Goal: Task Accomplishment & Management: Use online tool/utility

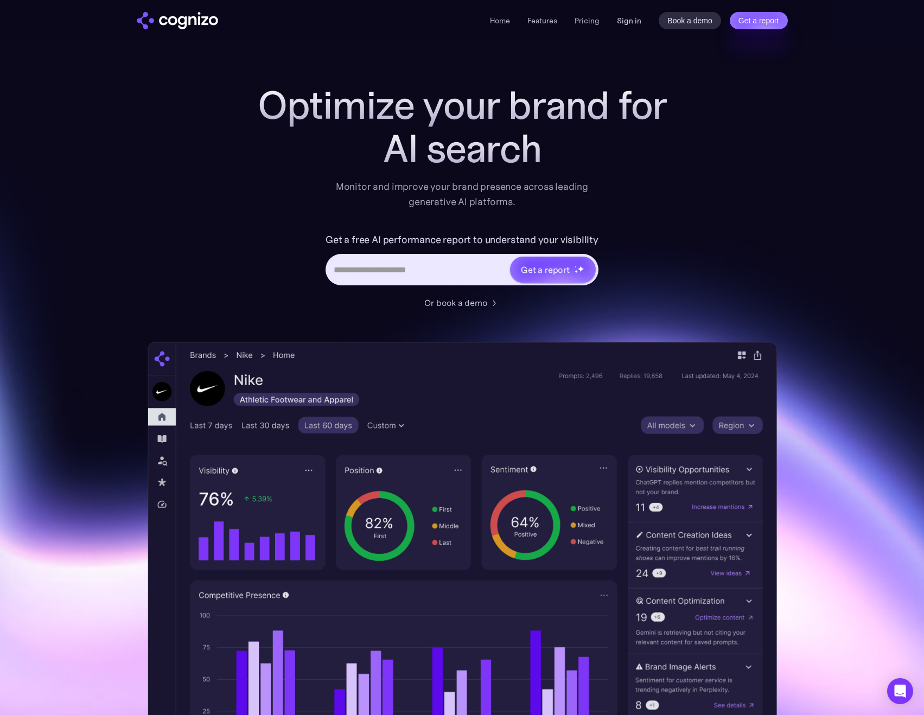
click at [631, 19] on link "Sign in" at bounding box center [629, 20] width 24 height 13
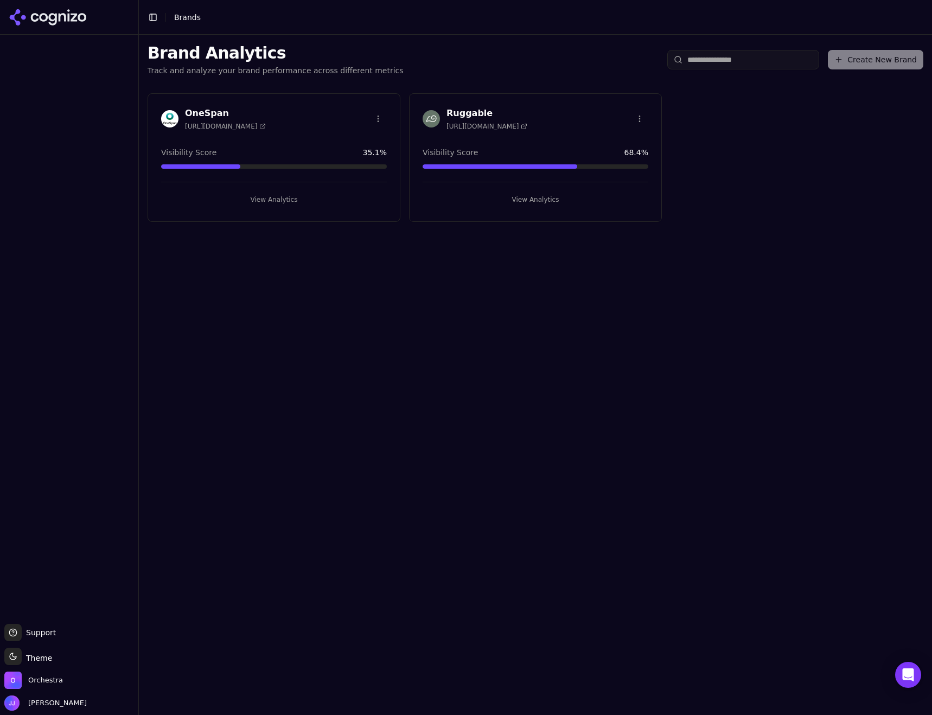
click at [507, 203] on button "View Analytics" at bounding box center [536, 199] width 226 height 17
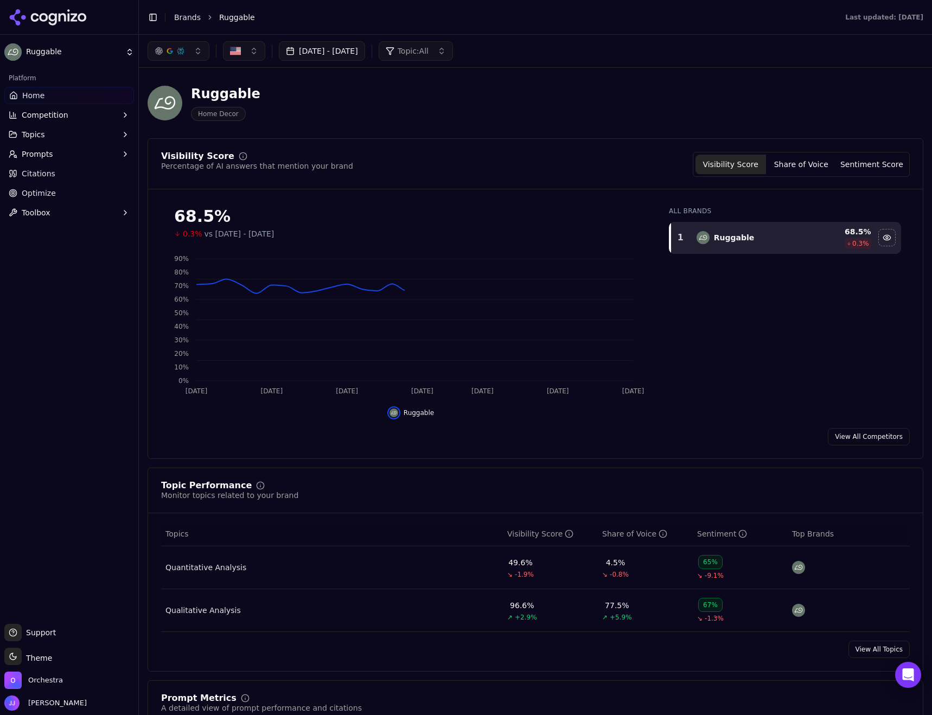
click at [47, 173] on span "Citations" at bounding box center [39, 173] width 34 height 11
